Goal: Find specific page/section: Find specific page/section

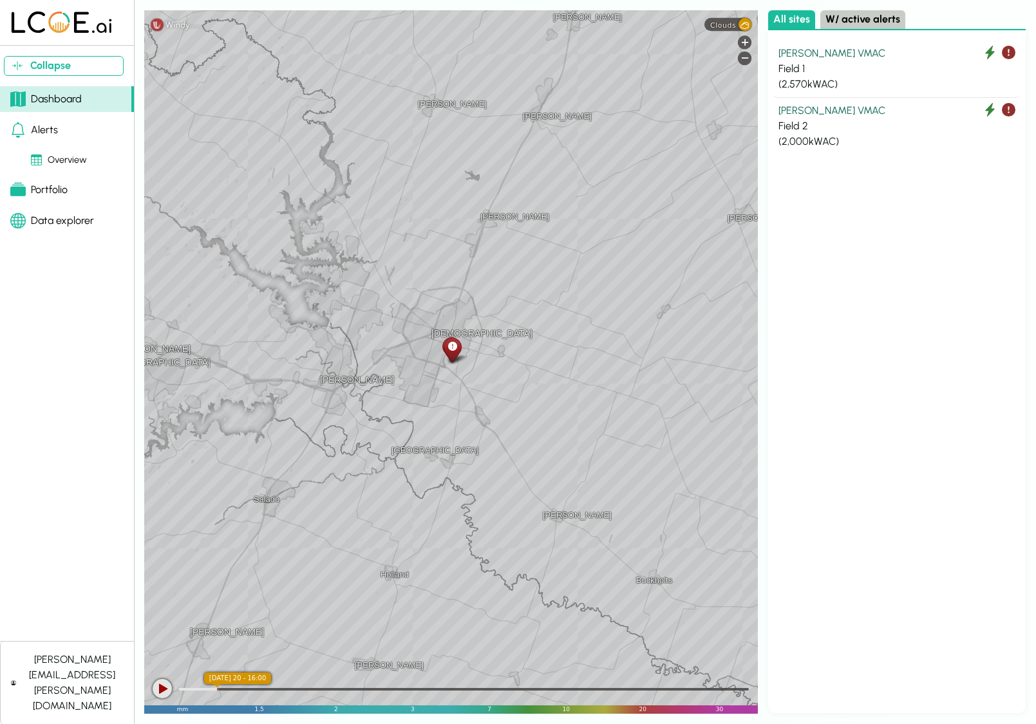
drag, startPoint x: 56, startPoint y: 218, endPoint x: 82, endPoint y: 213, distance: 26.3
click at [57, 217] on div "Data explorer" at bounding box center [52, 220] width 84 height 15
